Goal: Transaction & Acquisition: Purchase product/service

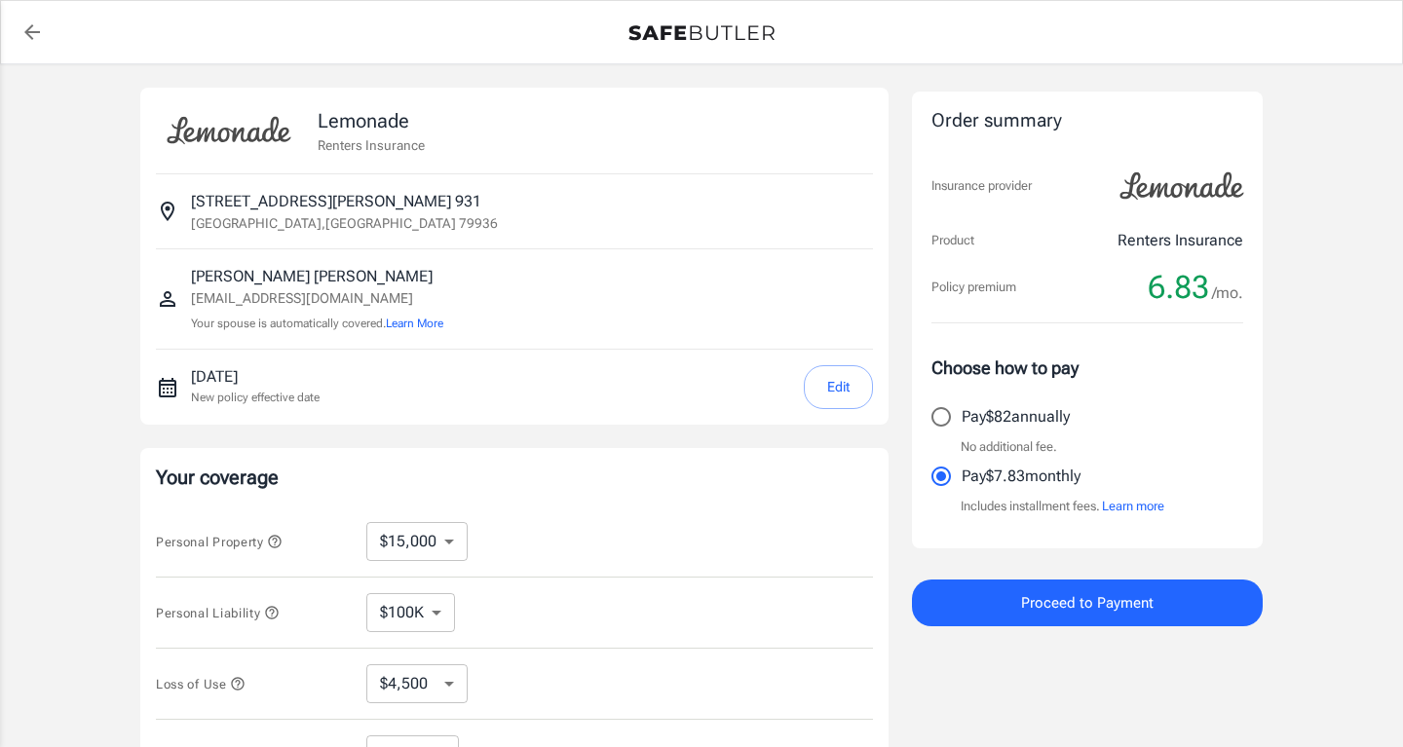
select select "15000"
select select "500"
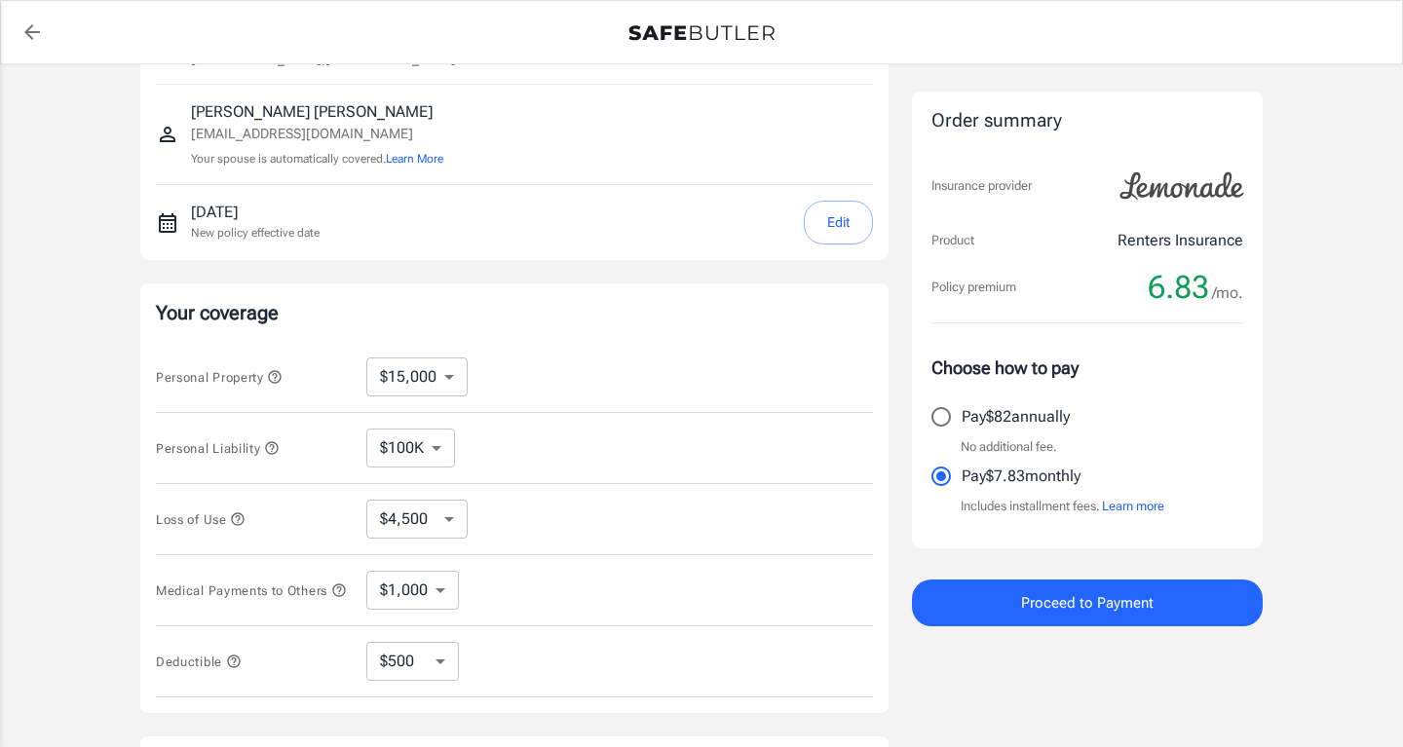
scroll to position [168, 0]
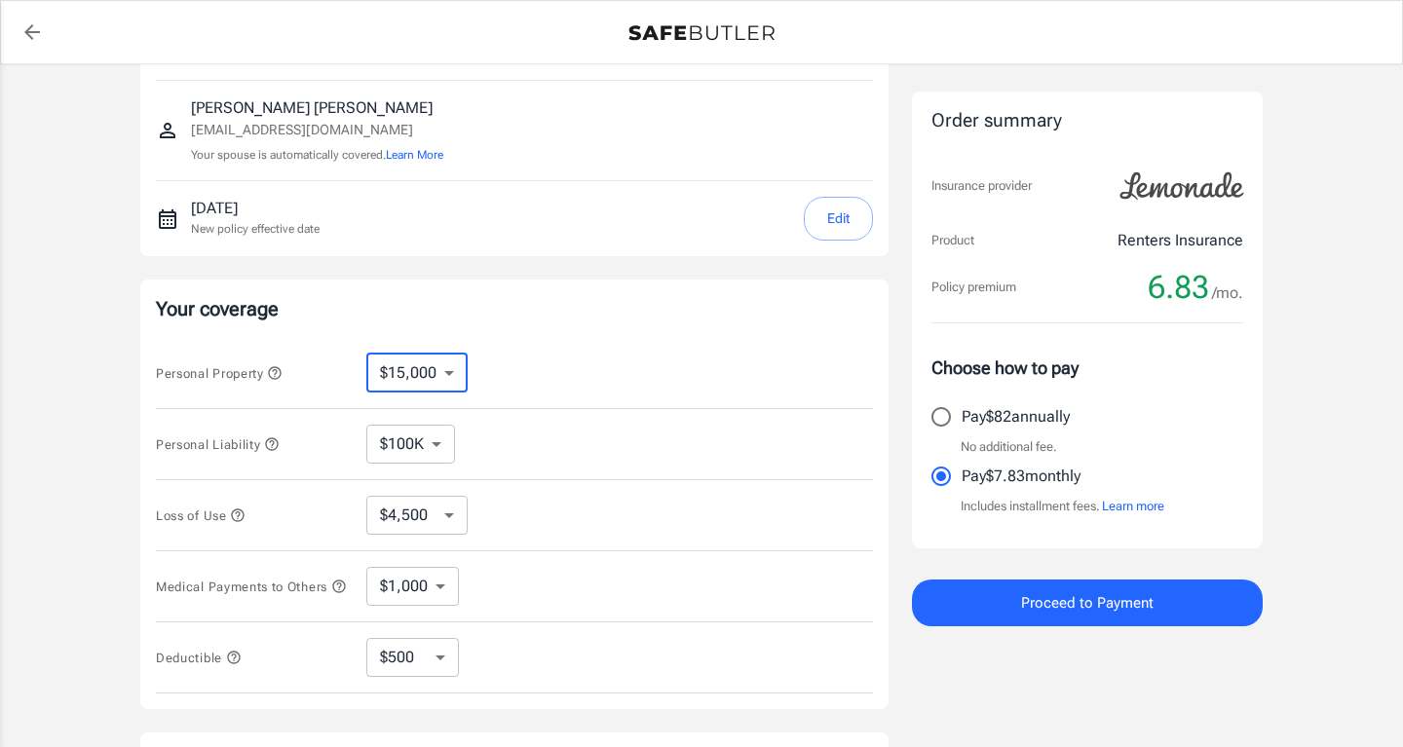
select select "10000"
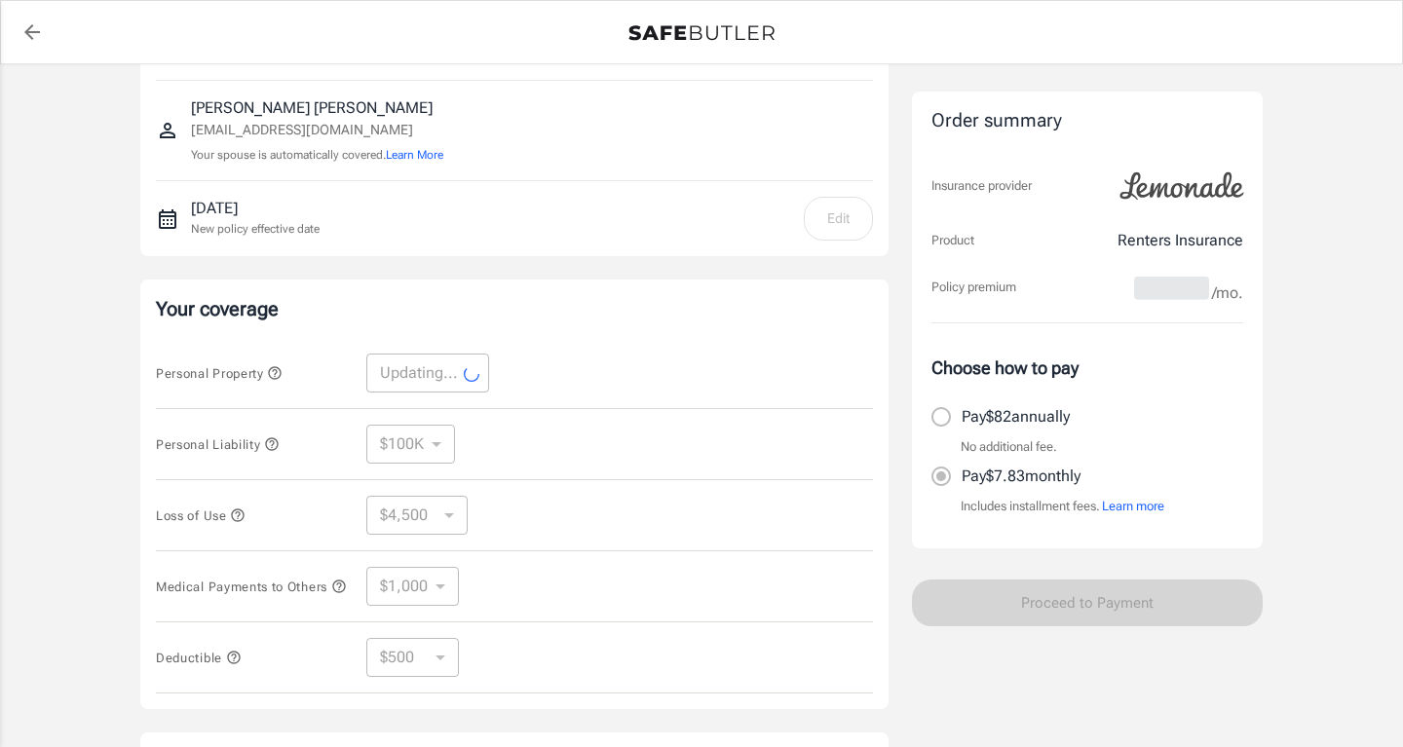
select select "10000"
select select "3000"
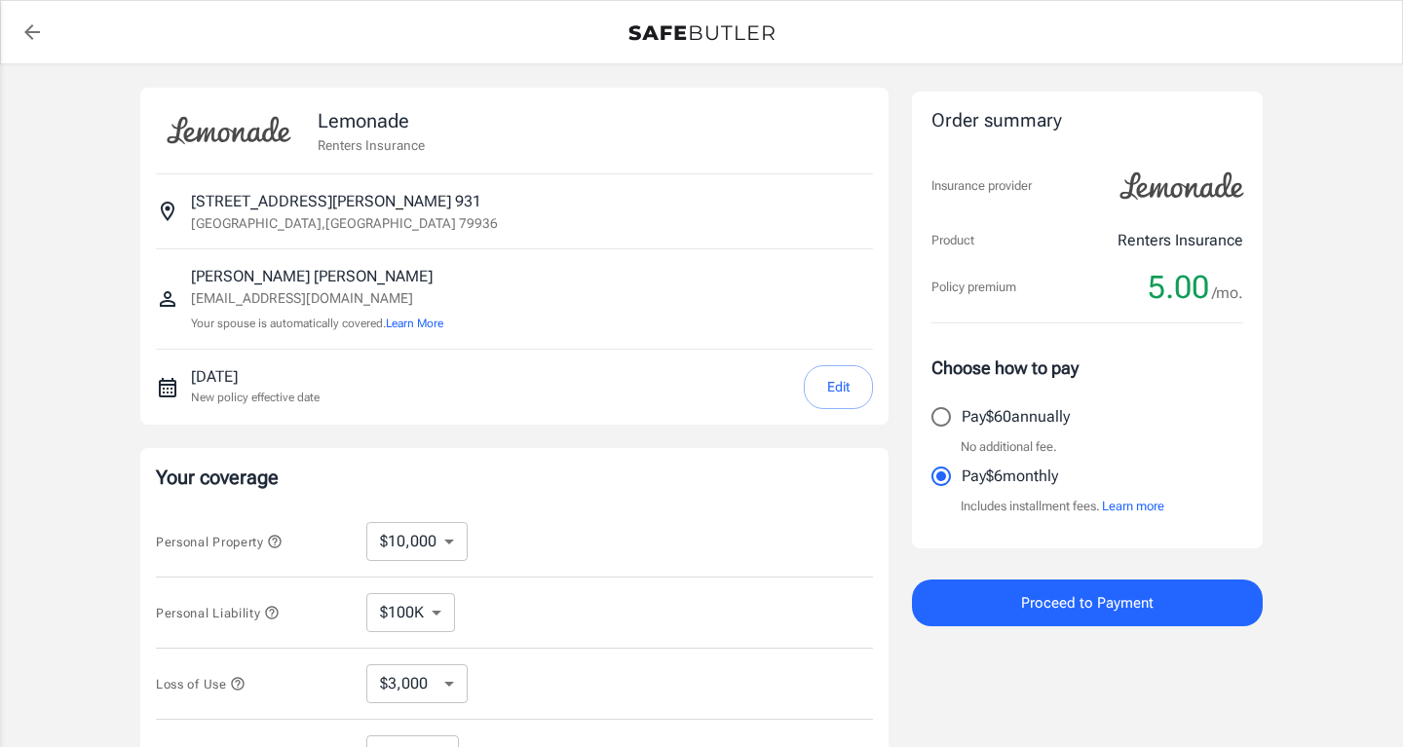
scroll to position [0, 0]
click at [846, 368] on button "Edit" at bounding box center [838, 387] width 69 height 44
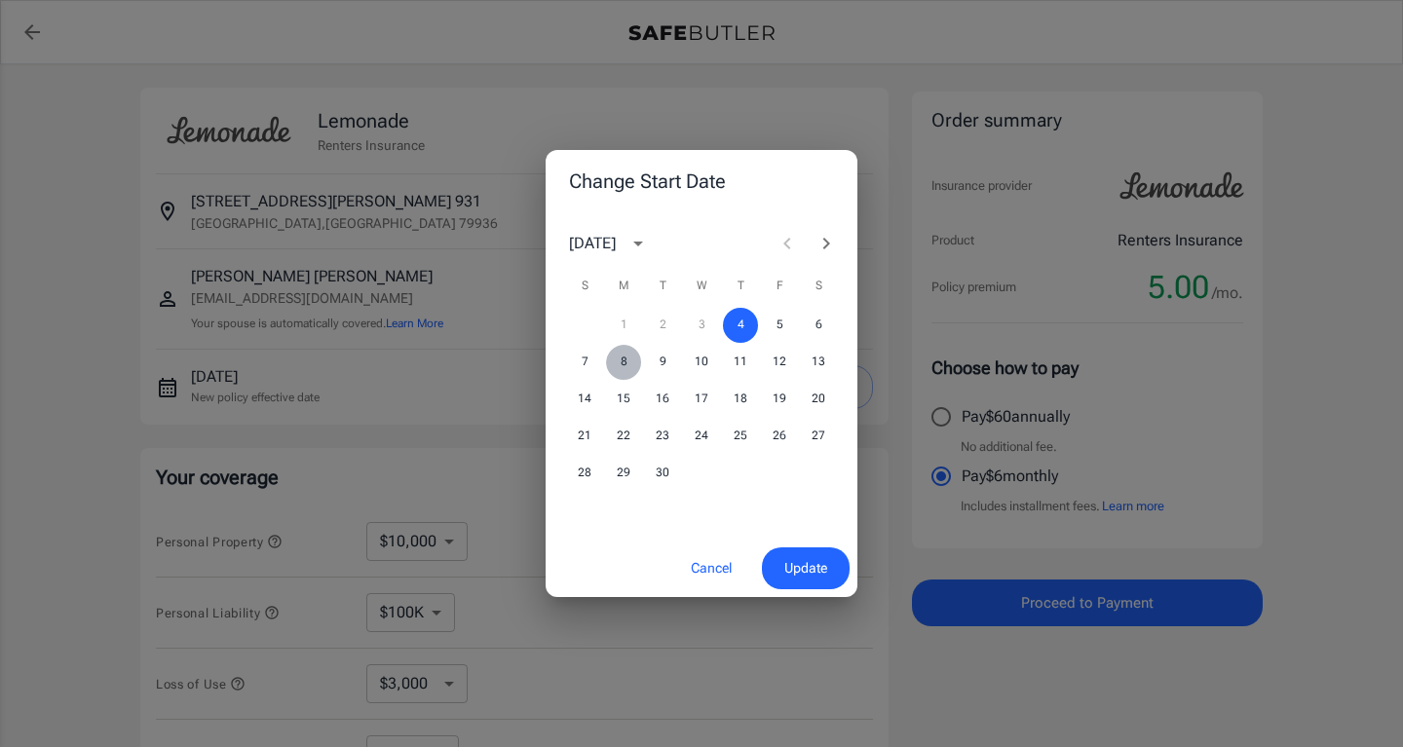
click at [633, 367] on button "8" at bounding box center [623, 362] width 35 height 35
click at [785, 566] on span "Update" at bounding box center [805, 568] width 43 height 24
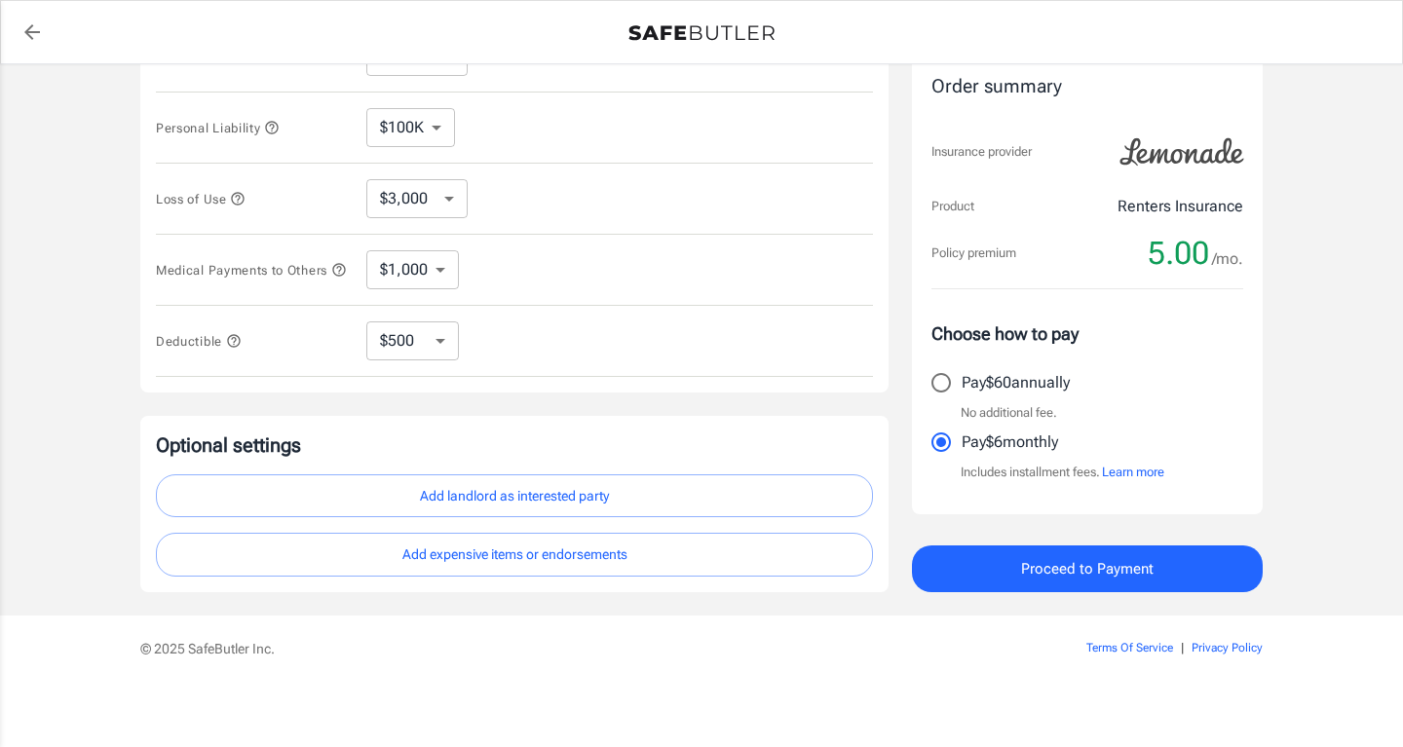
scroll to position [493, 0]
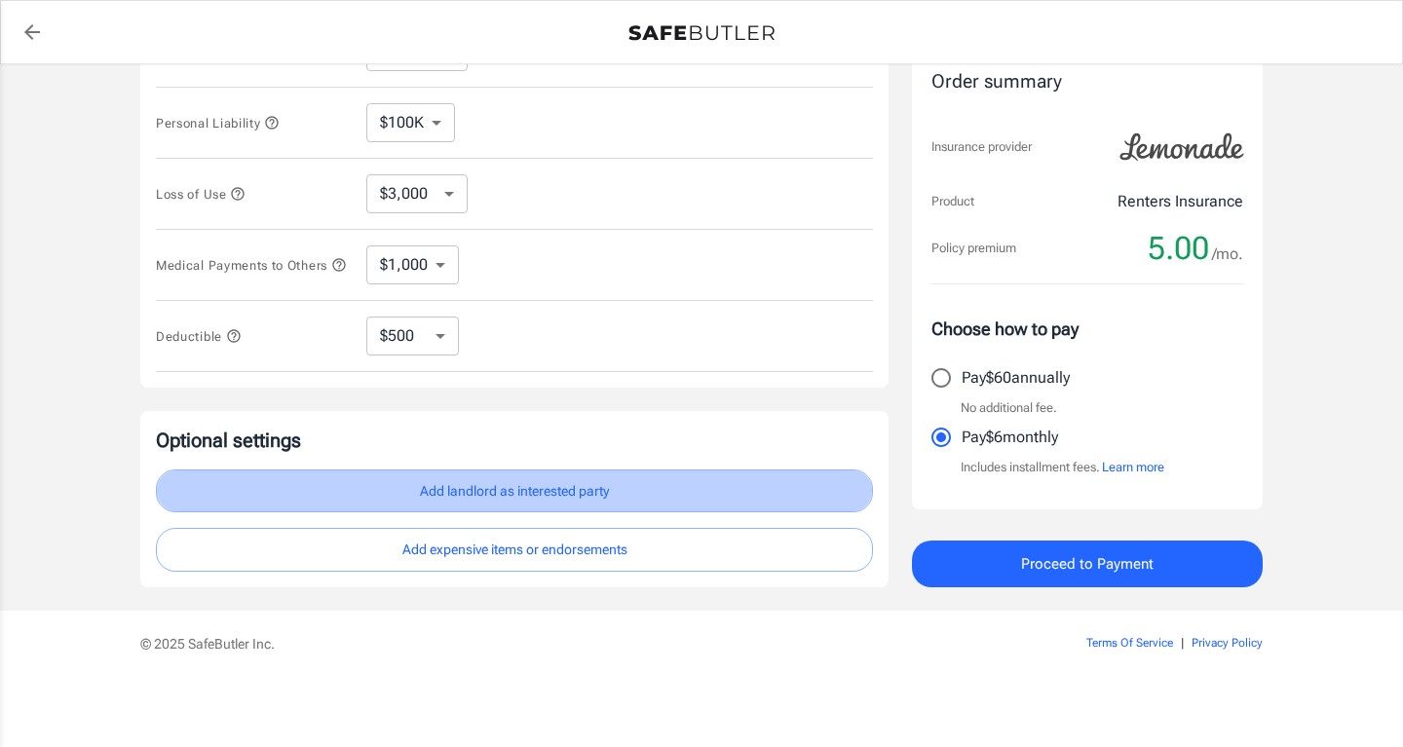
click at [538, 493] on button "Add landlord as interested party" at bounding box center [514, 491] width 717 height 44
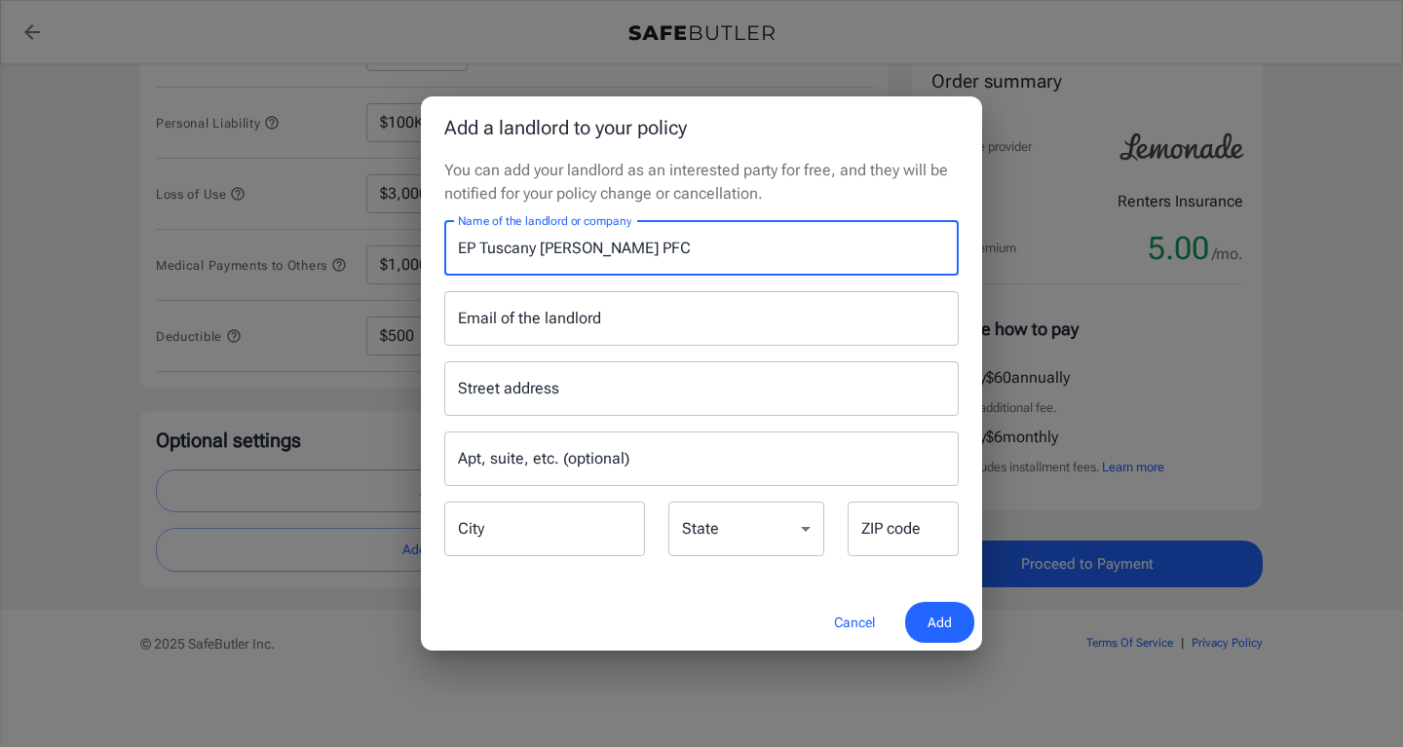
type input "EP Tuscany [PERSON_NAME] PFC"
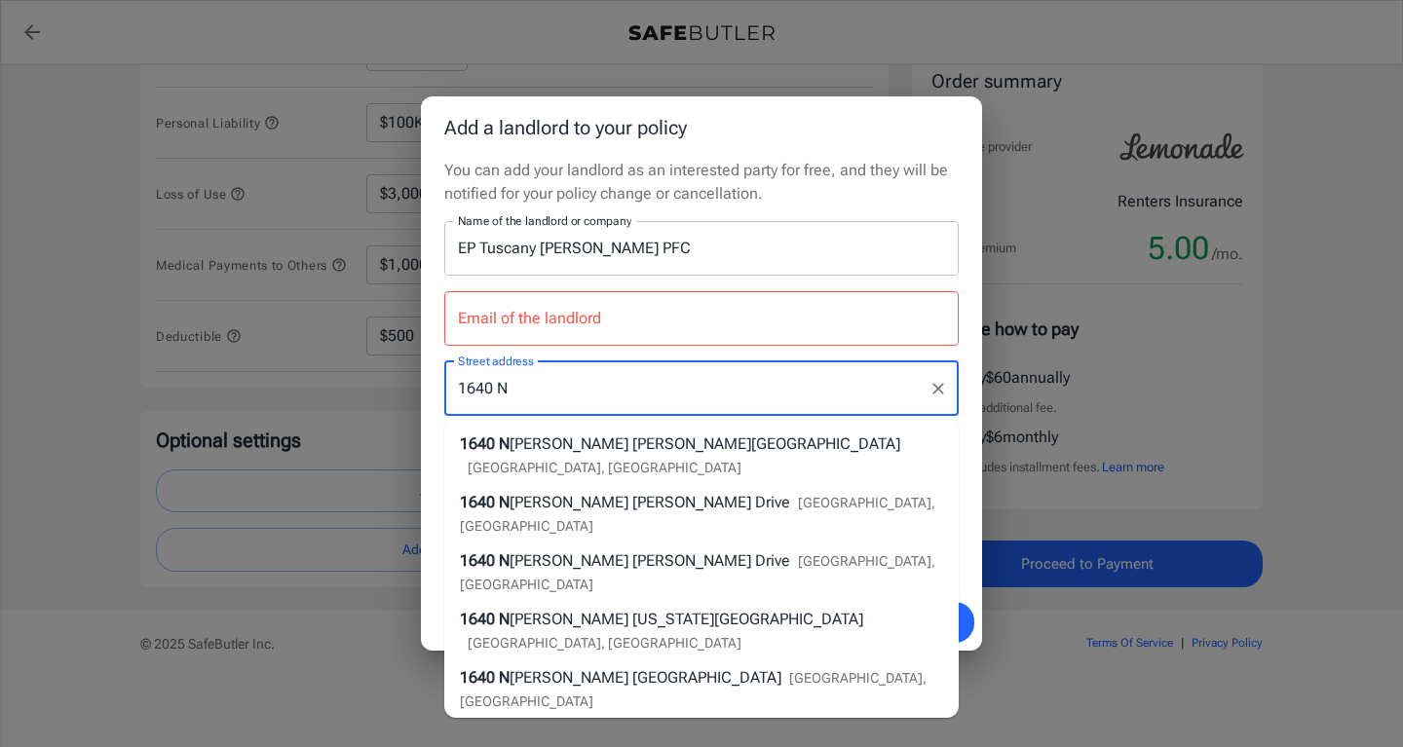
click at [533, 443] on span "[PERSON_NAME] [PERSON_NAME][GEOGRAPHIC_DATA]" at bounding box center [704, 443] width 391 height 19
type input "[STREET_ADDRESS][PERSON_NAME]"
type input "[GEOGRAPHIC_DATA]"
select select "[GEOGRAPHIC_DATA]"
type input "79936"
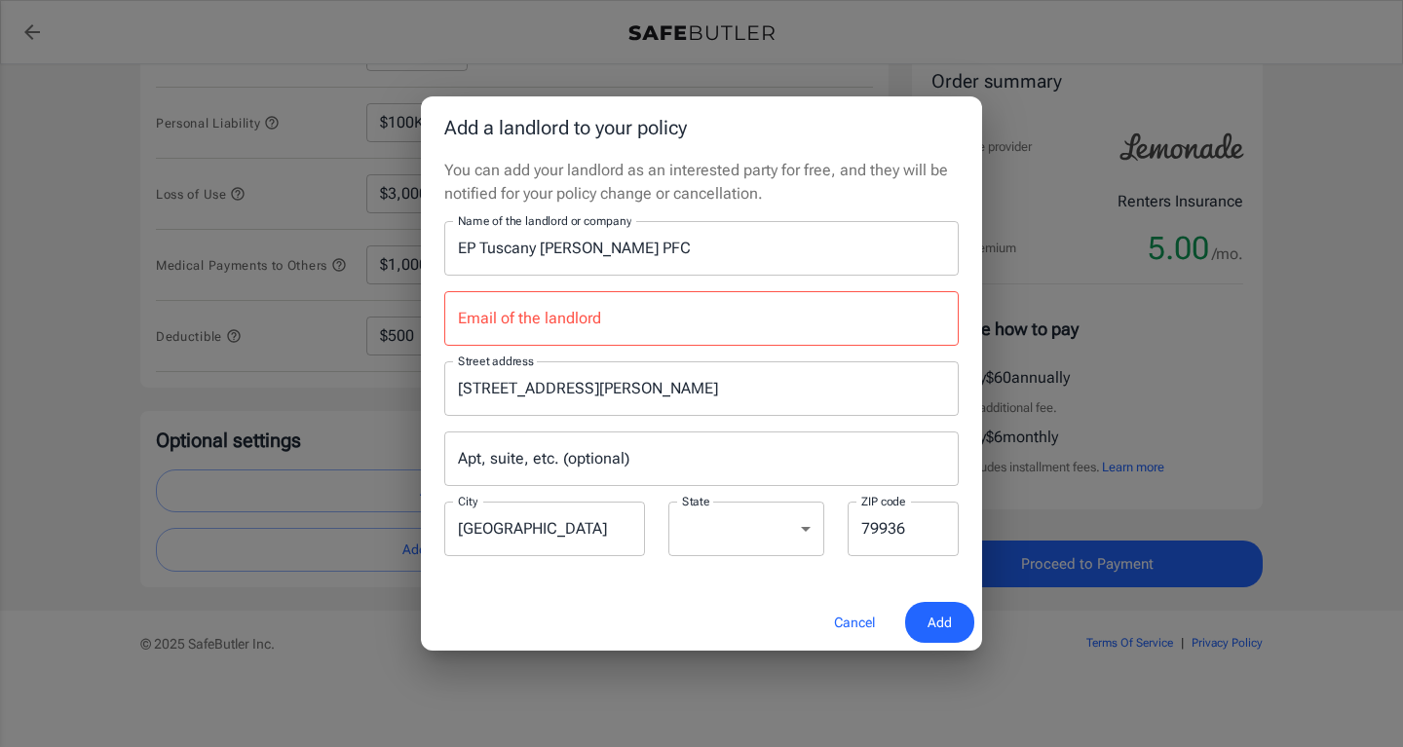
click at [625, 318] on input "Email of the landlord" at bounding box center [701, 318] width 514 height 55
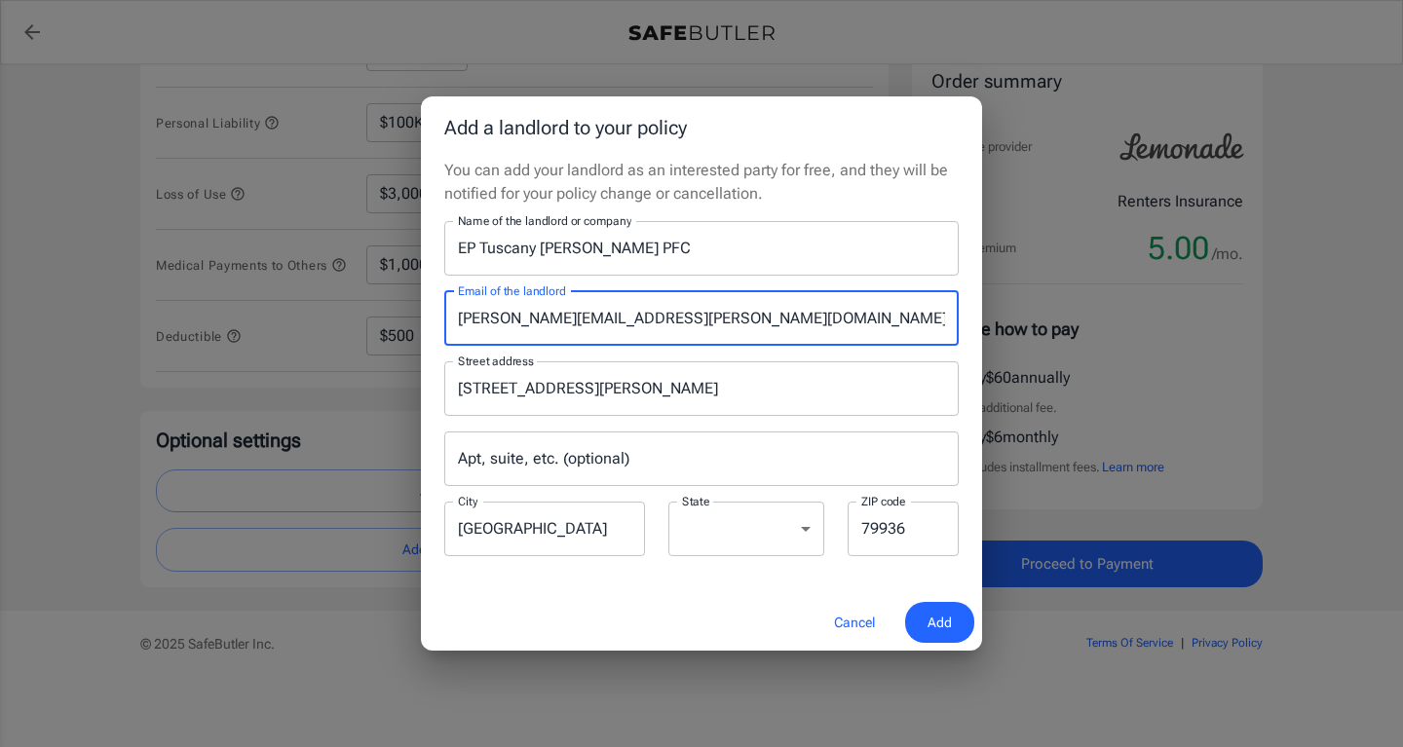
type input "[PERSON_NAME][EMAIL_ADDRESS][PERSON_NAME][DOMAIN_NAME]"
click at [946, 625] on span "Add" at bounding box center [939, 623] width 24 height 24
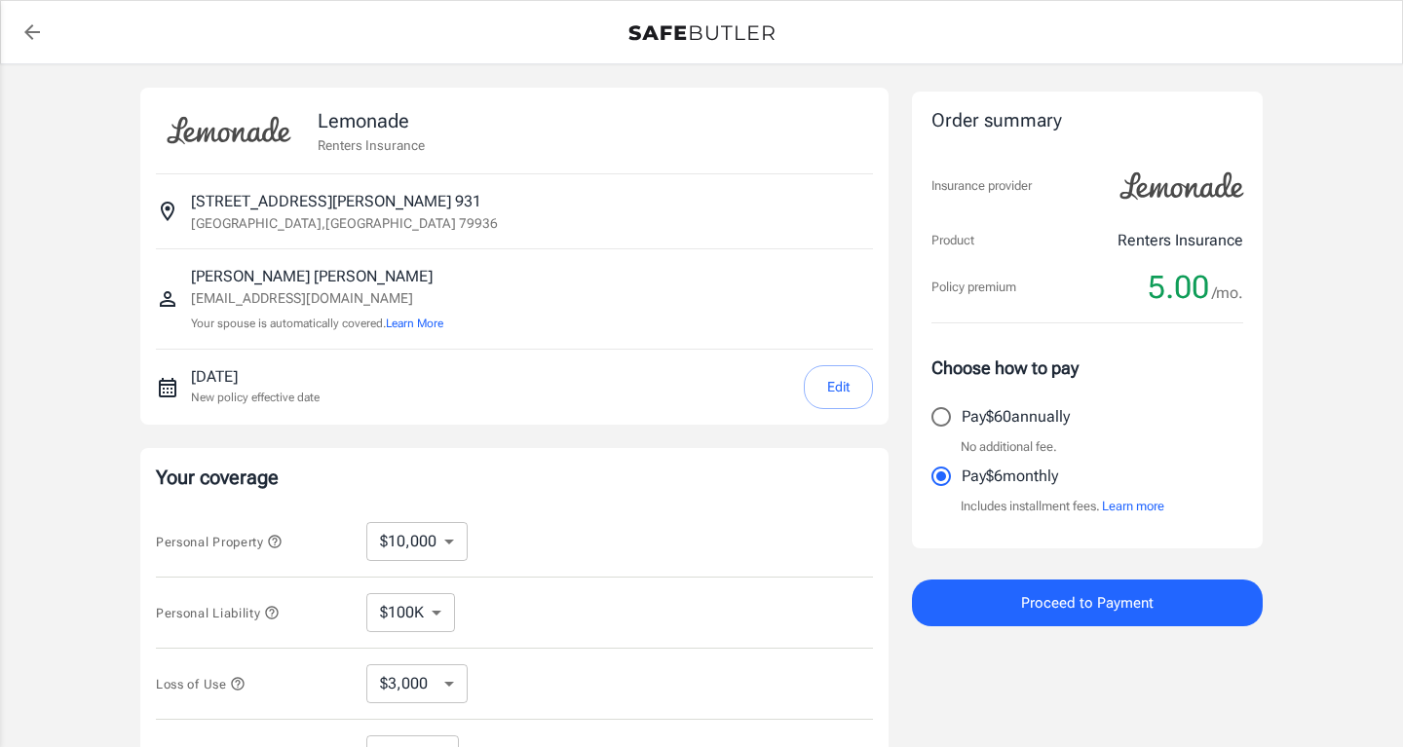
scroll to position [0, 0]
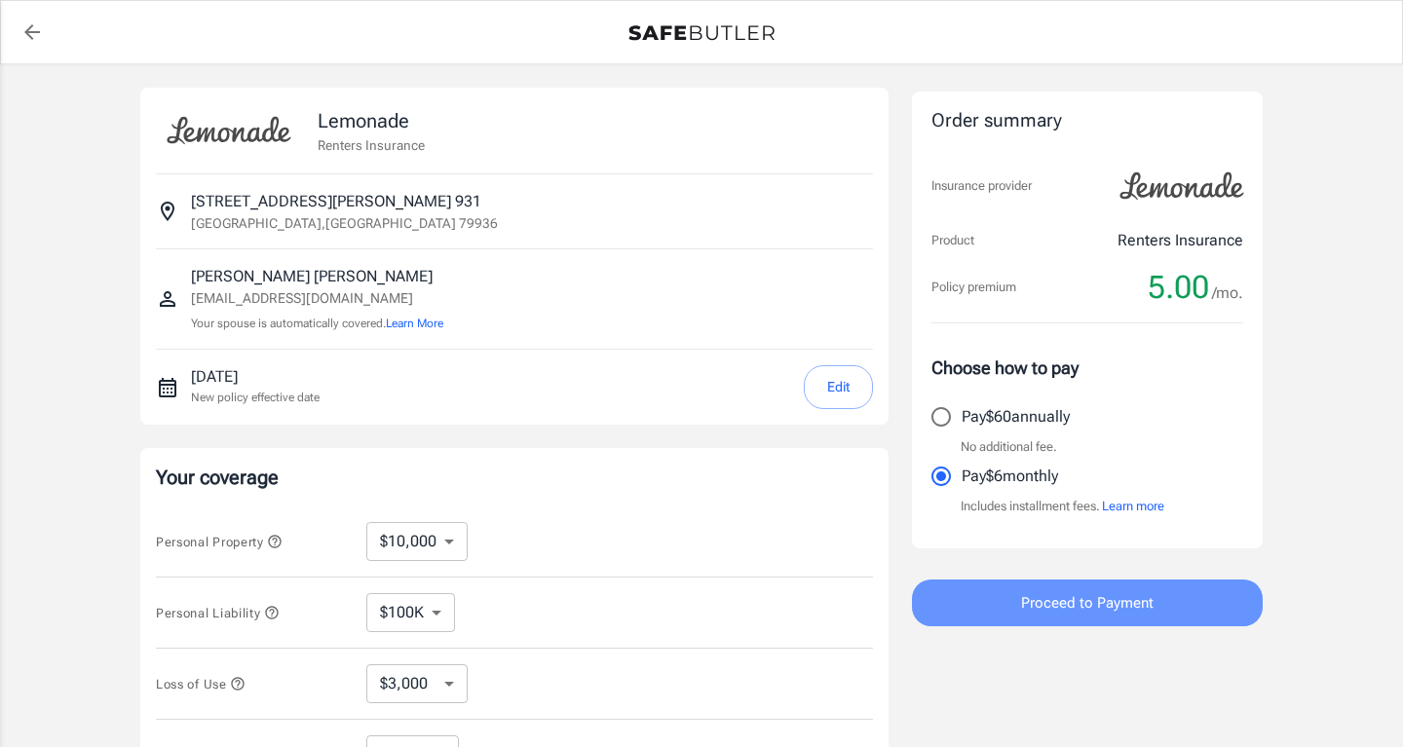
click at [1003, 609] on button "Proceed to Payment" at bounding box center [1087, 603] width 351 height 47
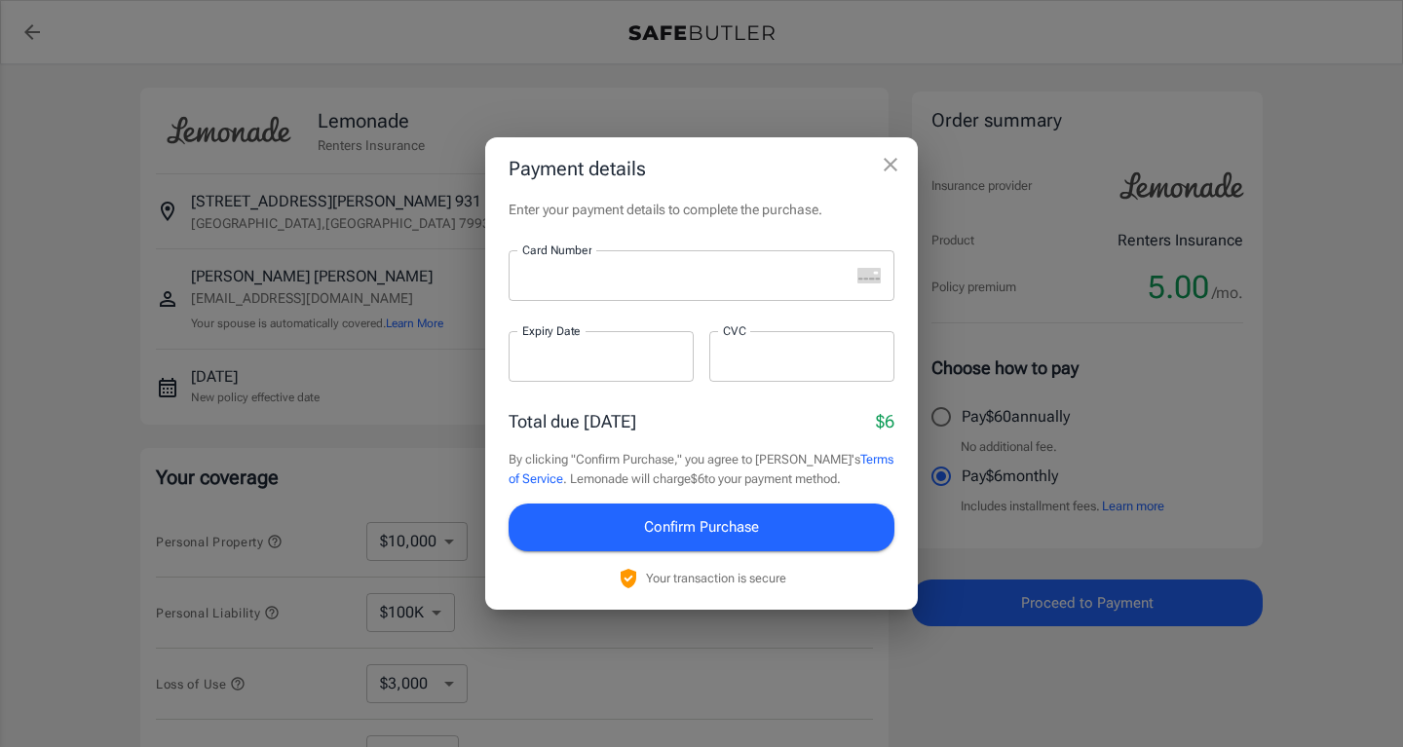
click at [726, 291] on div at bounding box center [678, 275] width 341 height 51
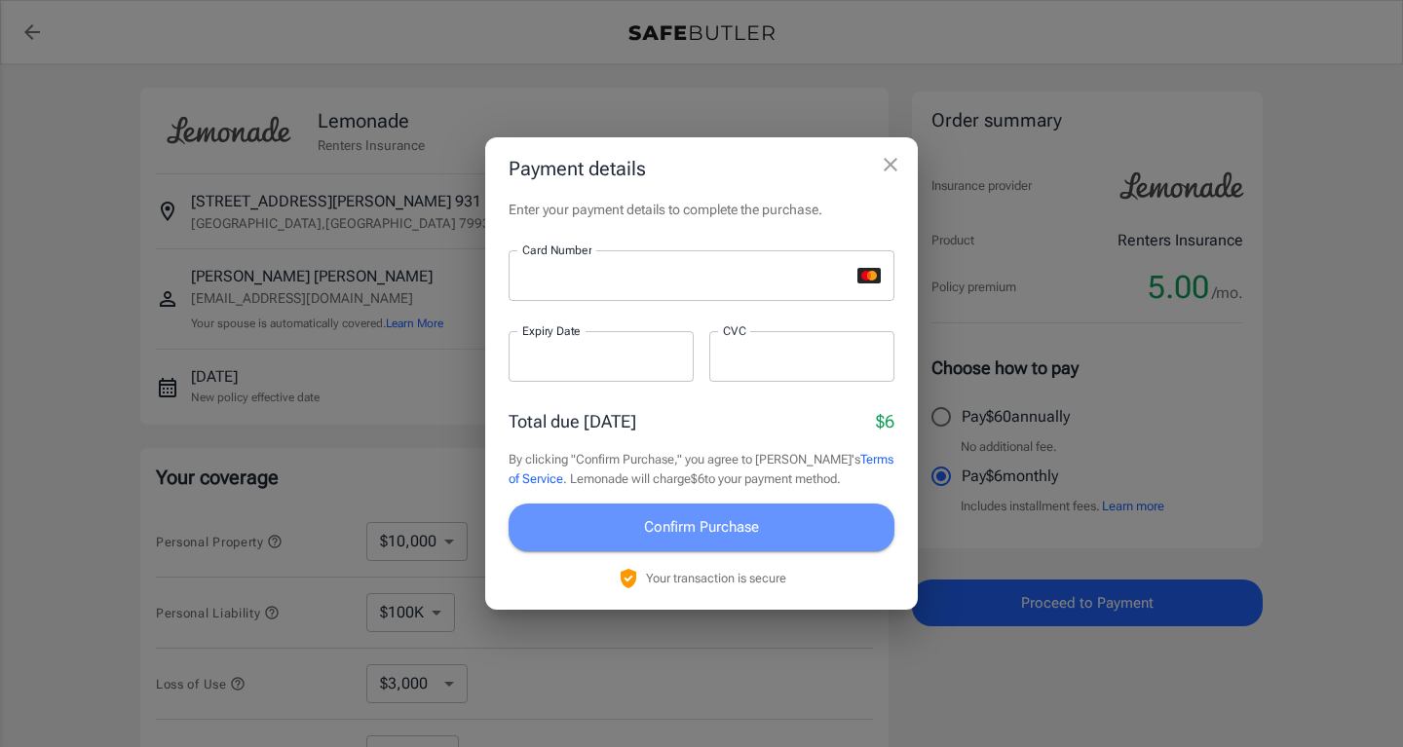
click at [779, 526] on button "Confirm Purchase" at bounding box center [701, 527] width 386 height 47
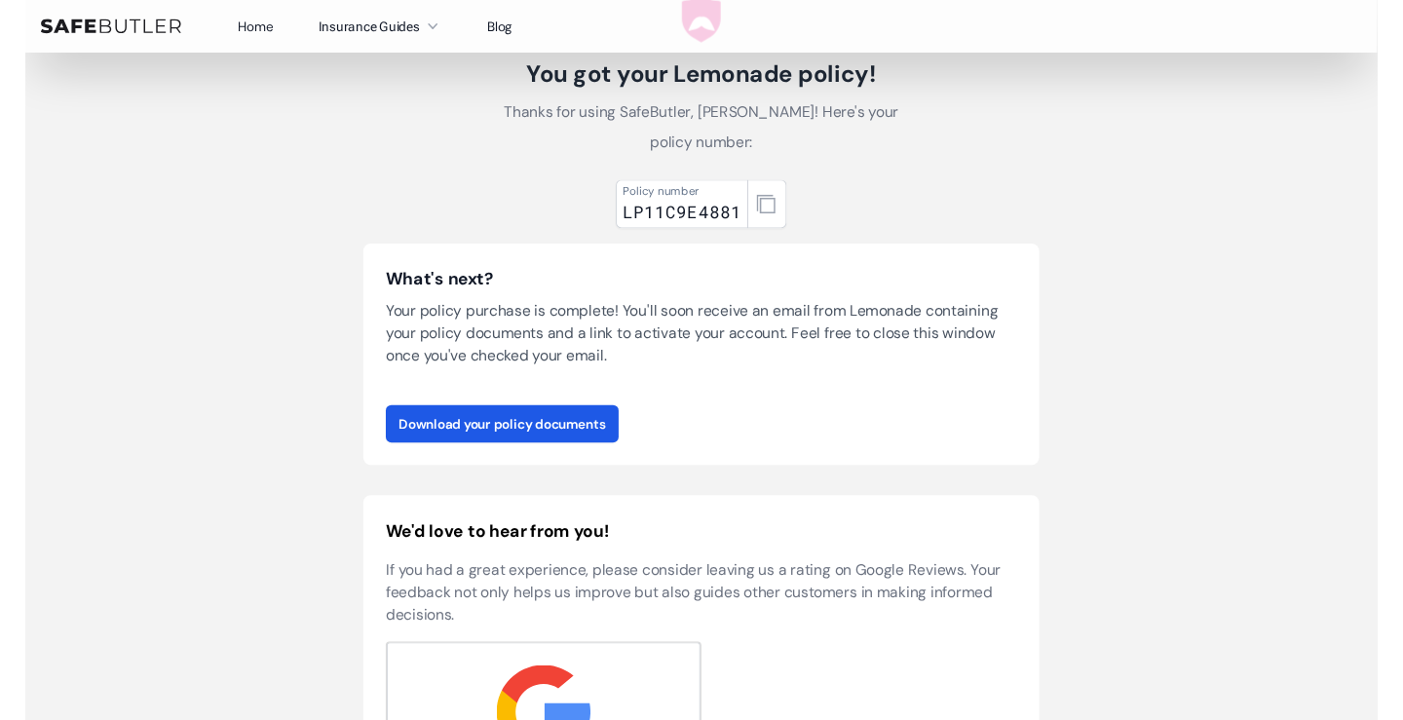
scroll to position [131, 0]
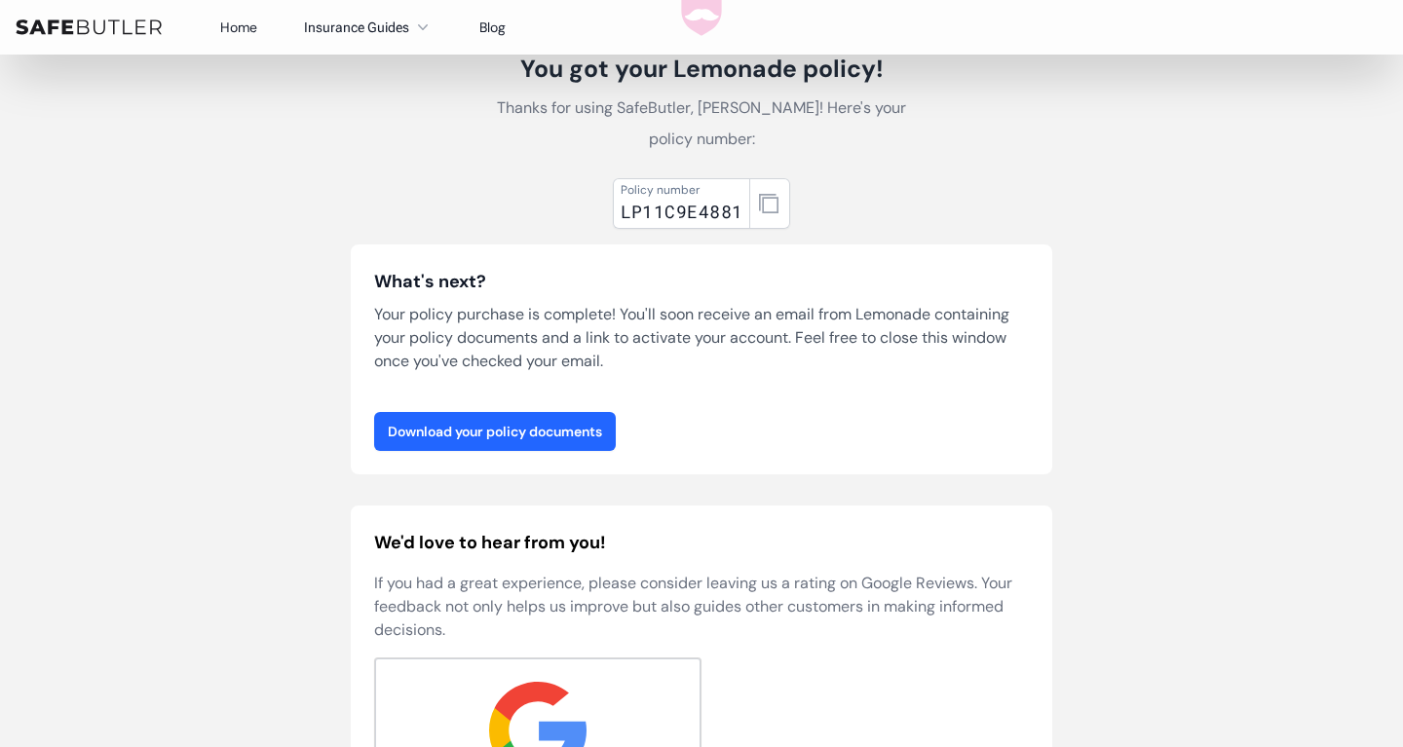
click at [596, 430] on link "Download your policy documents" at bounding box center [495, 431] width 242 height 39
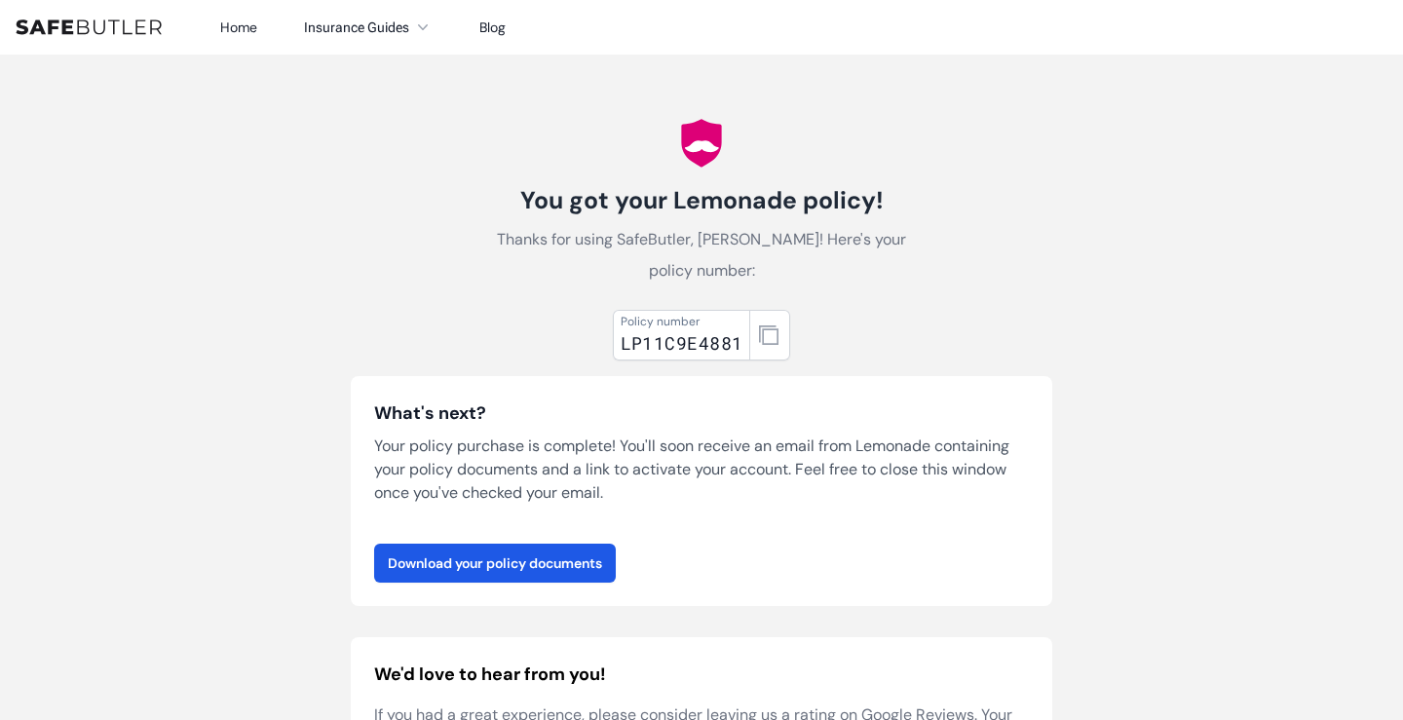
scroll to position [0, 0]
click at [705, 338] on div "LP11C9E4881" at bounding box center [681, 342] width 123 height 27
click at [848, 247] on p "Thanks for using SafeButler, Brianna! Here's your policy number:" at bounding box center [701, 255] width 436 height 62
